Goal: Task Accomplishment & Management: Use online tool/utility

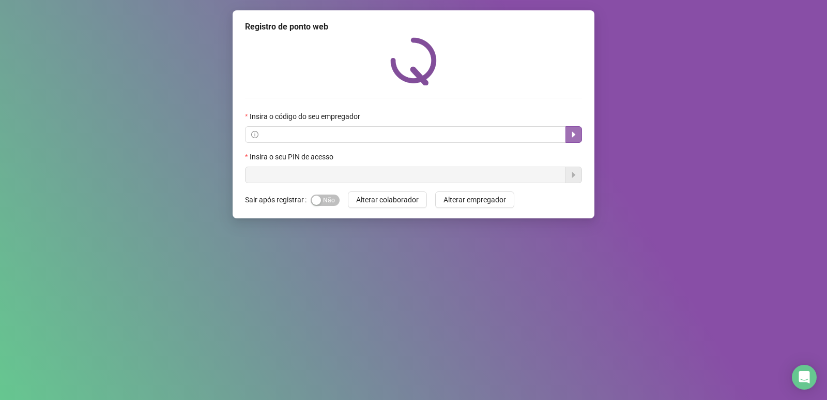
click at [569, 137] on button "button" at bounding box center [573, 134] width 17 height 17
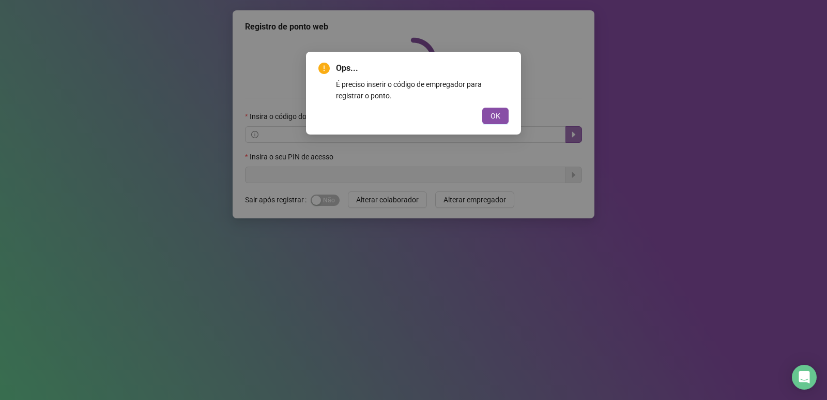
click at [569, 137] on div "Ops... É preciso inserir o código de empregador para registrar o ponto. OK" at bounding box center [413, 200] width 827 height 400
click at [501, 111] on button "OK" at bounding box center [495, 115] width 26 height 17
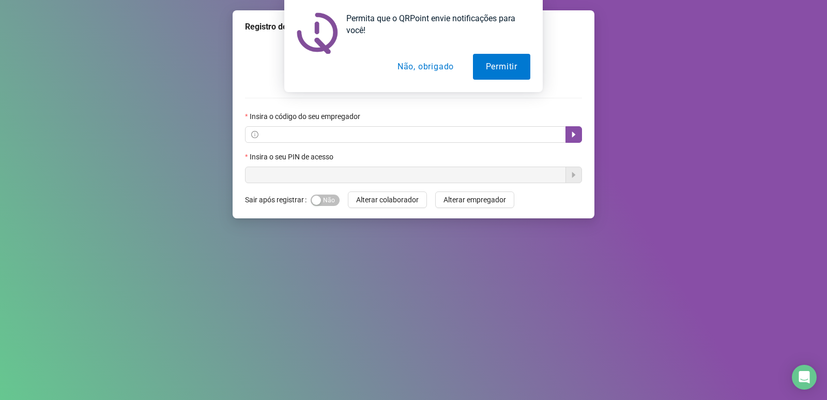
click at [252, 156] on label "Insira o seu PIN de acesso" at bounding box center [292, 156] width 95 height 11
click at [493, 68] on button "Permitir" at bounding box center [501, 67] width 57 height 26
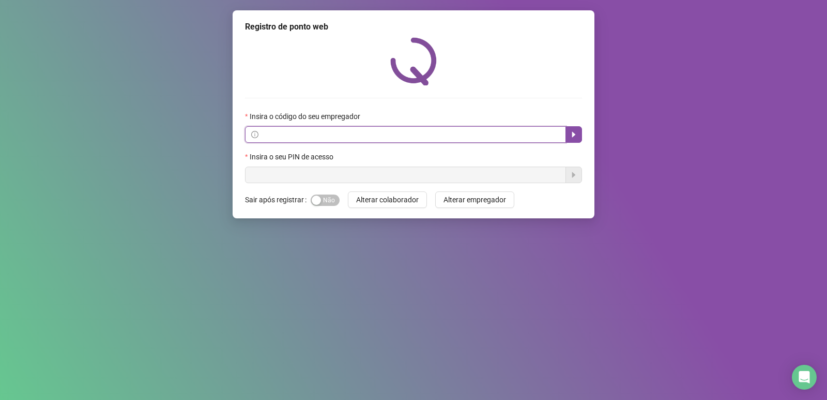
click at [274, 135] on input "text" at bounding box center [409, 134] width 299 height 11
